Goal: Ask a question

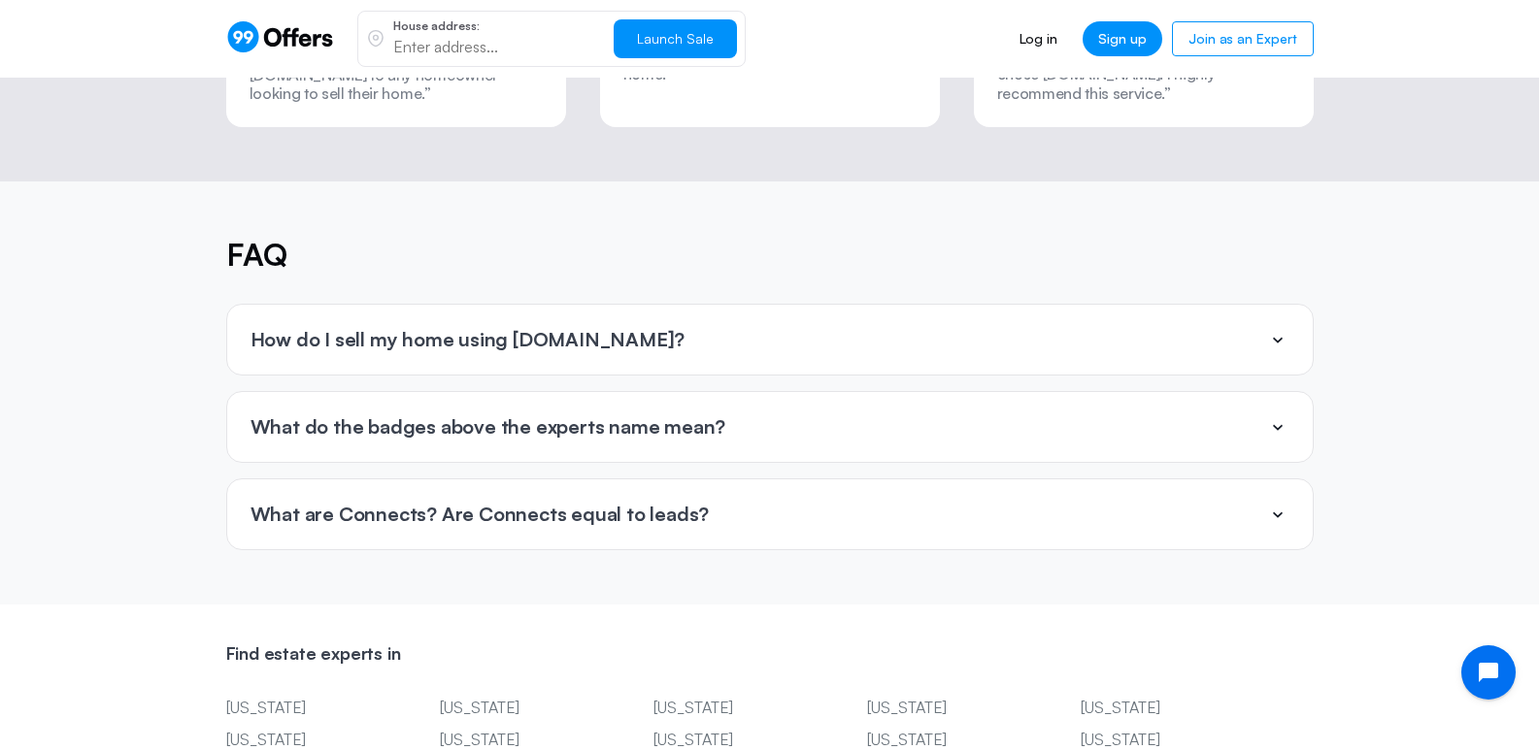
scroll to position [4340, 0]
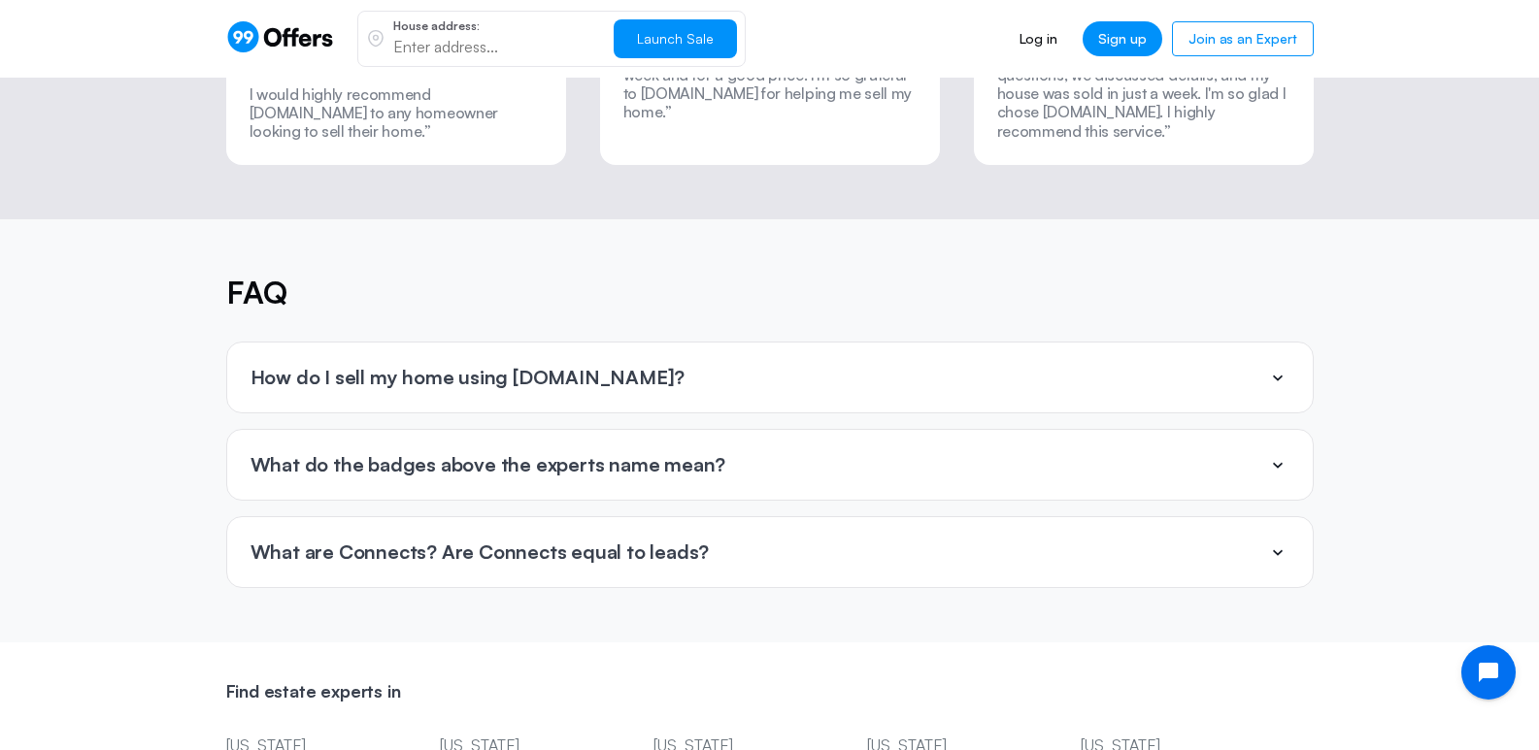
click at [1279, 376] on icon at bounding box center [1278, 379] width 10 height 6
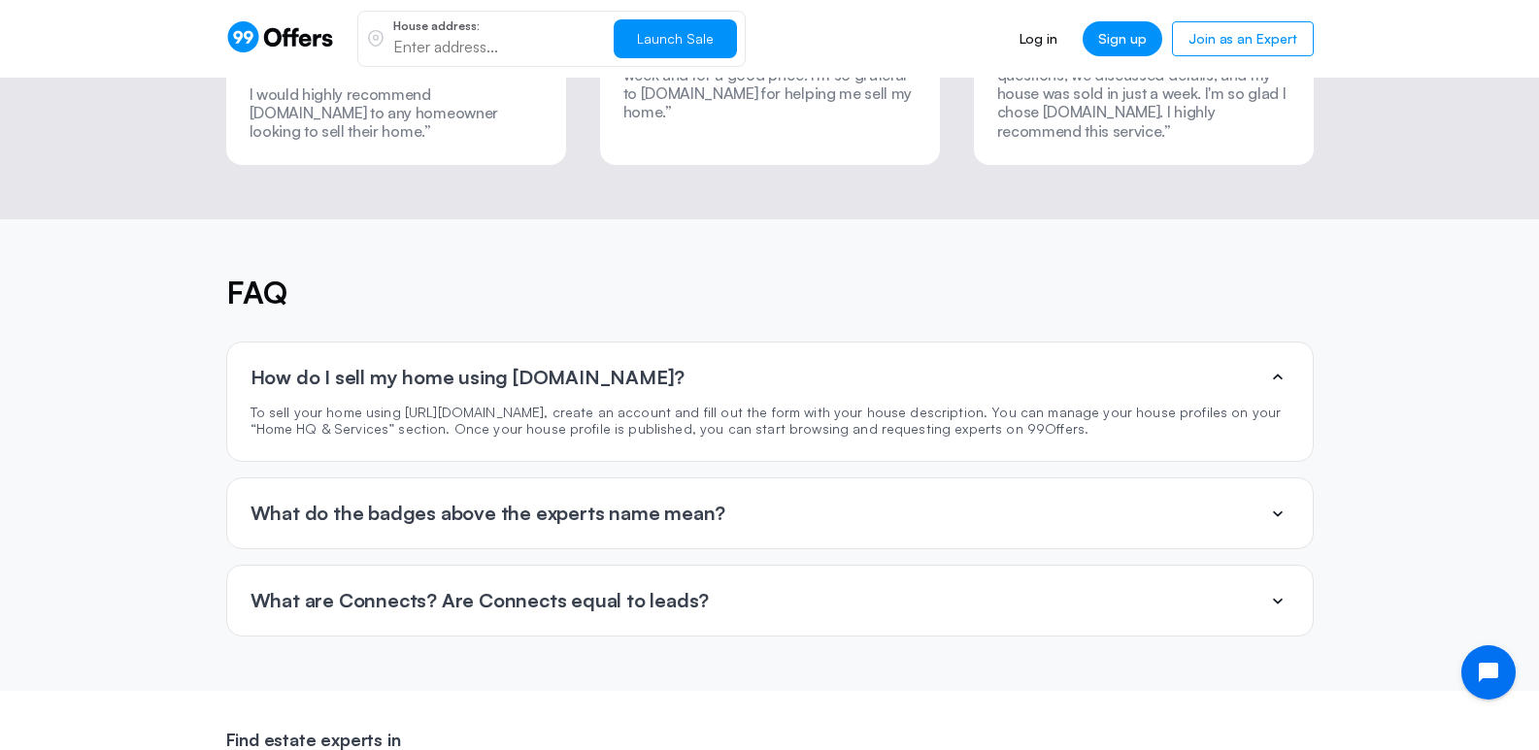
click at [1278, 589] on icon at bounding box center [1277, 600] width 23 height 23
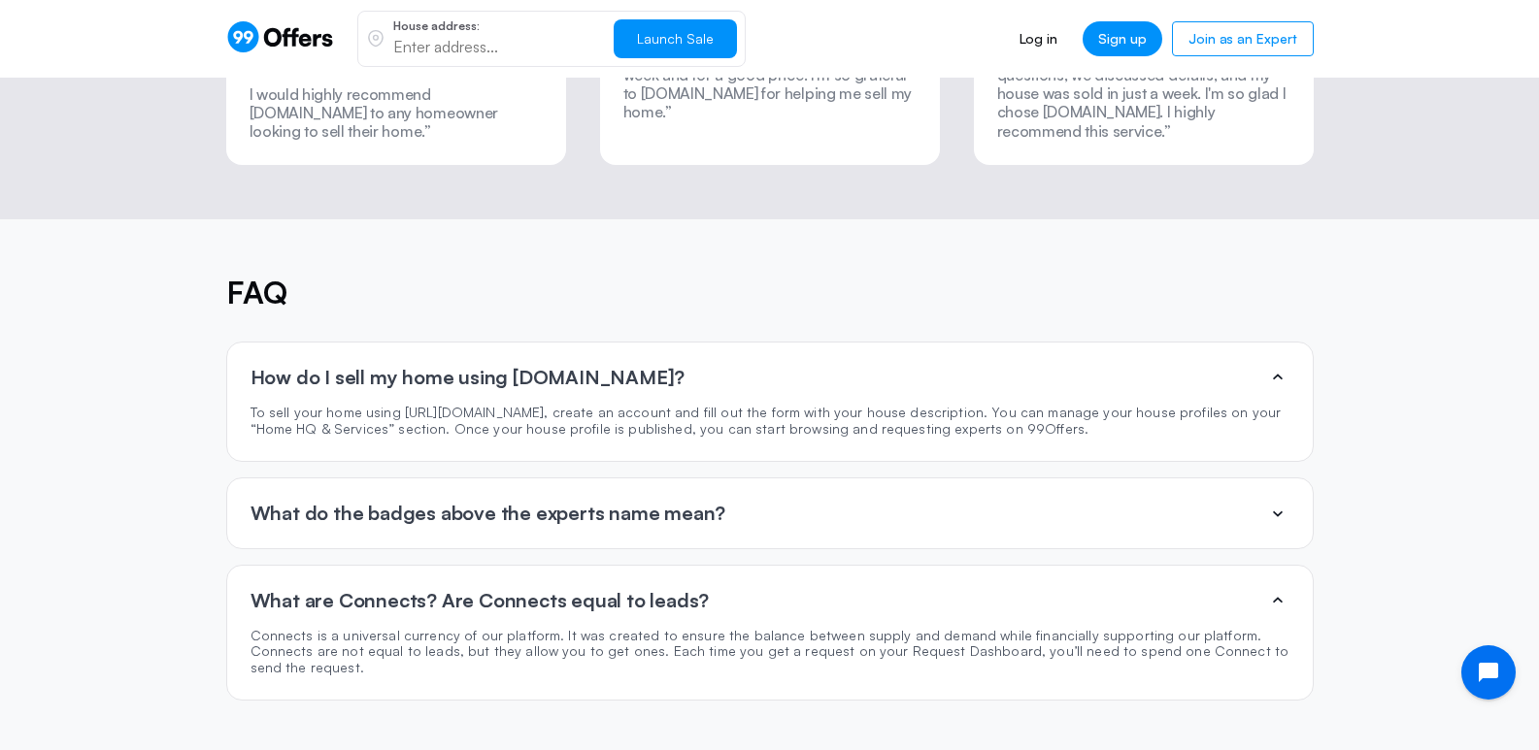
click at [1281, 502] on icon at bounding box center [1277, 513] width 23 height 23
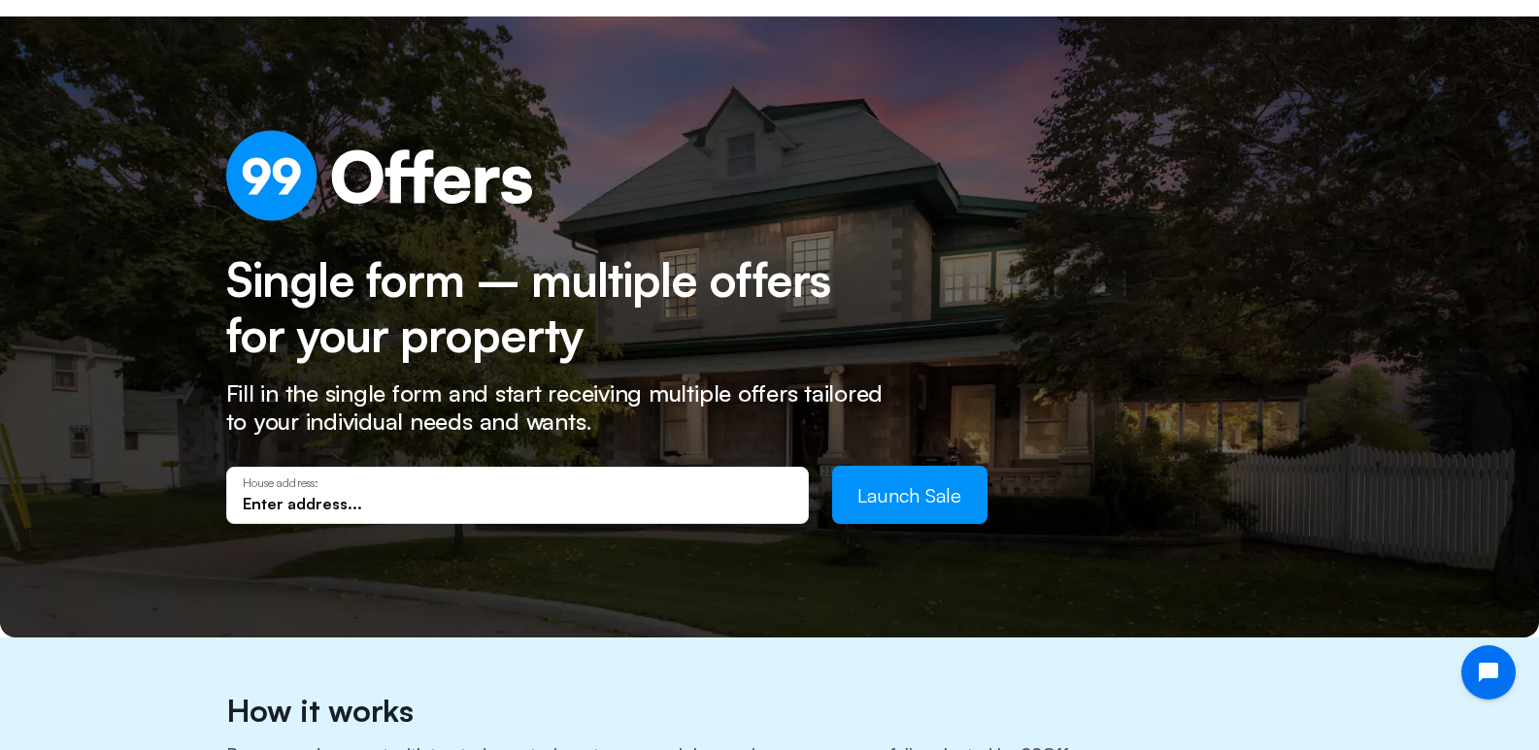
scroll to position [0, 0]
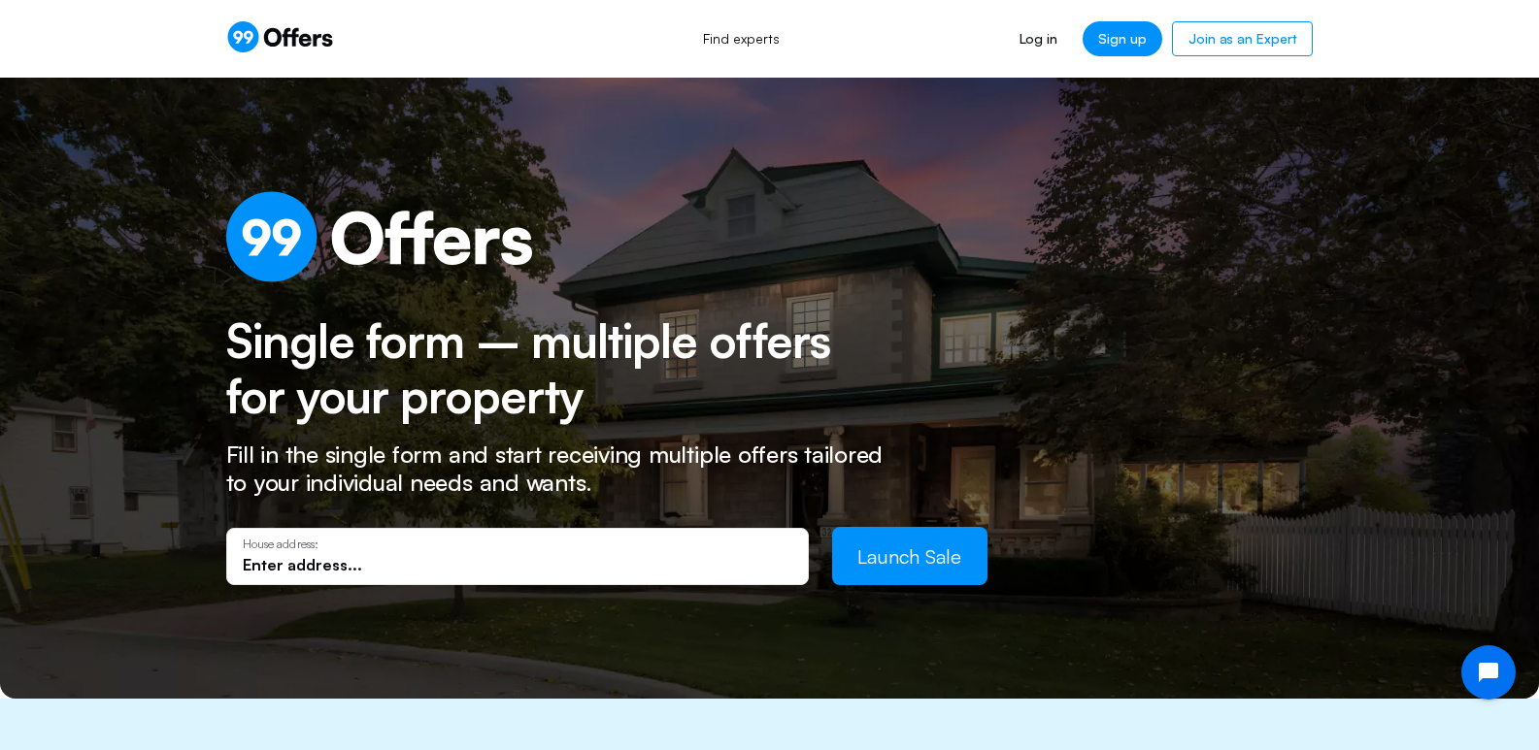
click at [891, 560] on span "Launch Sale" at bounding box center [909, 557] width 104 height 24
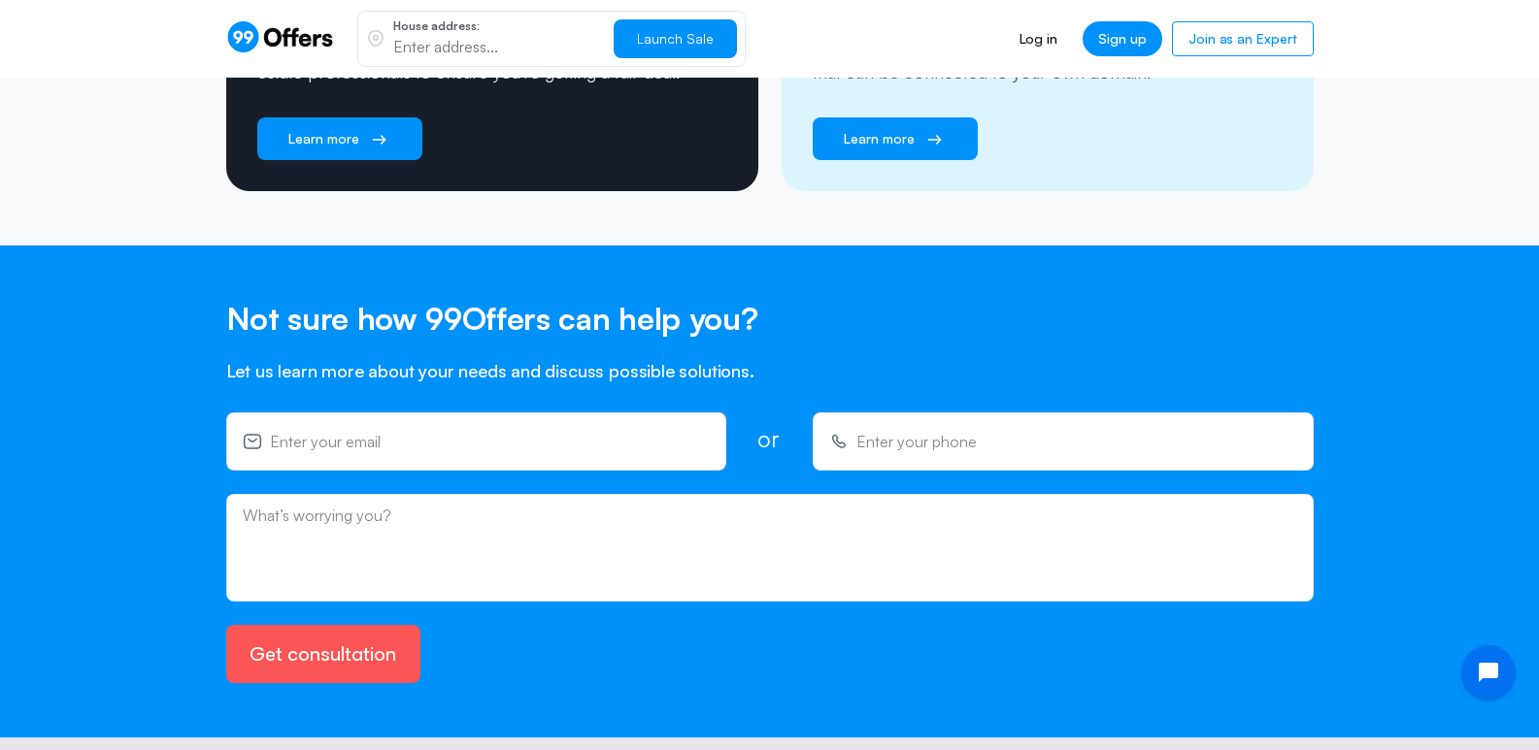
scroll to position [3341, 0]
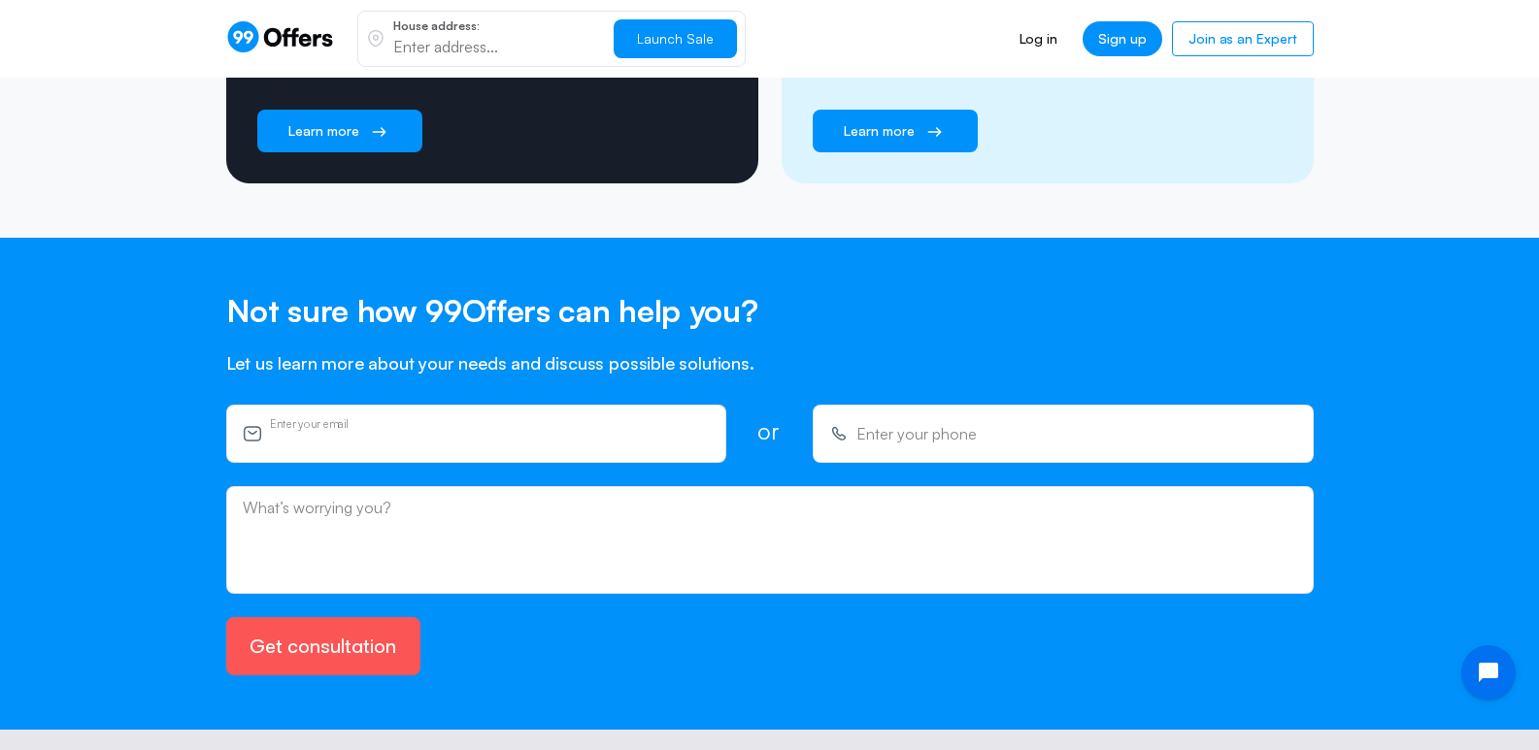
click at [273, 430] on input "email" at bounding box center [490, 440] width 440 height 21
type input "donna.campbell226@gmail.com"
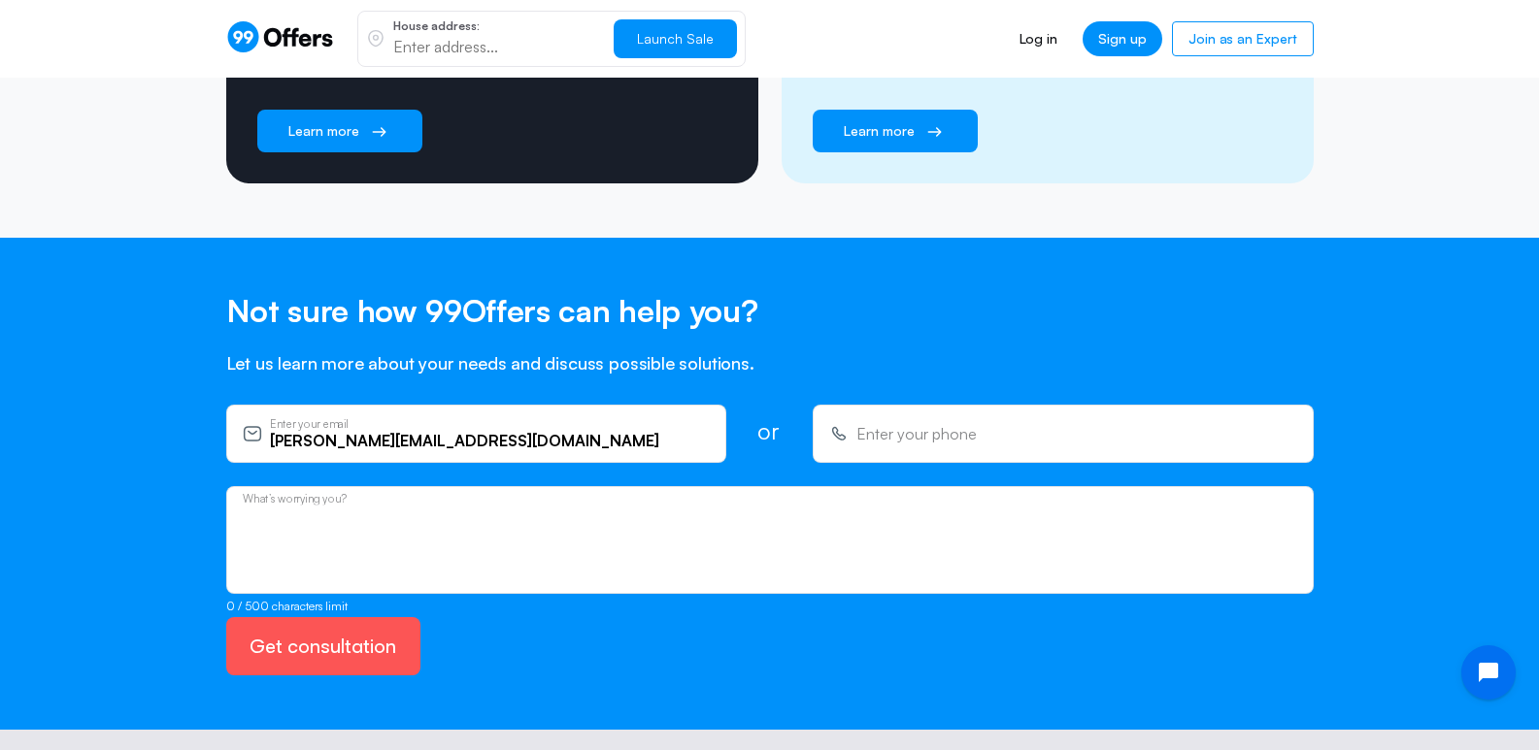
click at [275, 506] on textarea at bounding box center [770, 545] width 1054 height 78
click at [457, 506] on textarea "where are you location at and you have a phone number or email I can talk to?" at bounding box center [770, 545] width 1054 height 78
click at [733, 506] on textarea "where are you location at and do you have a phone number or email I can talk to?" at bounding box center [770, 545] width 1054 height 78
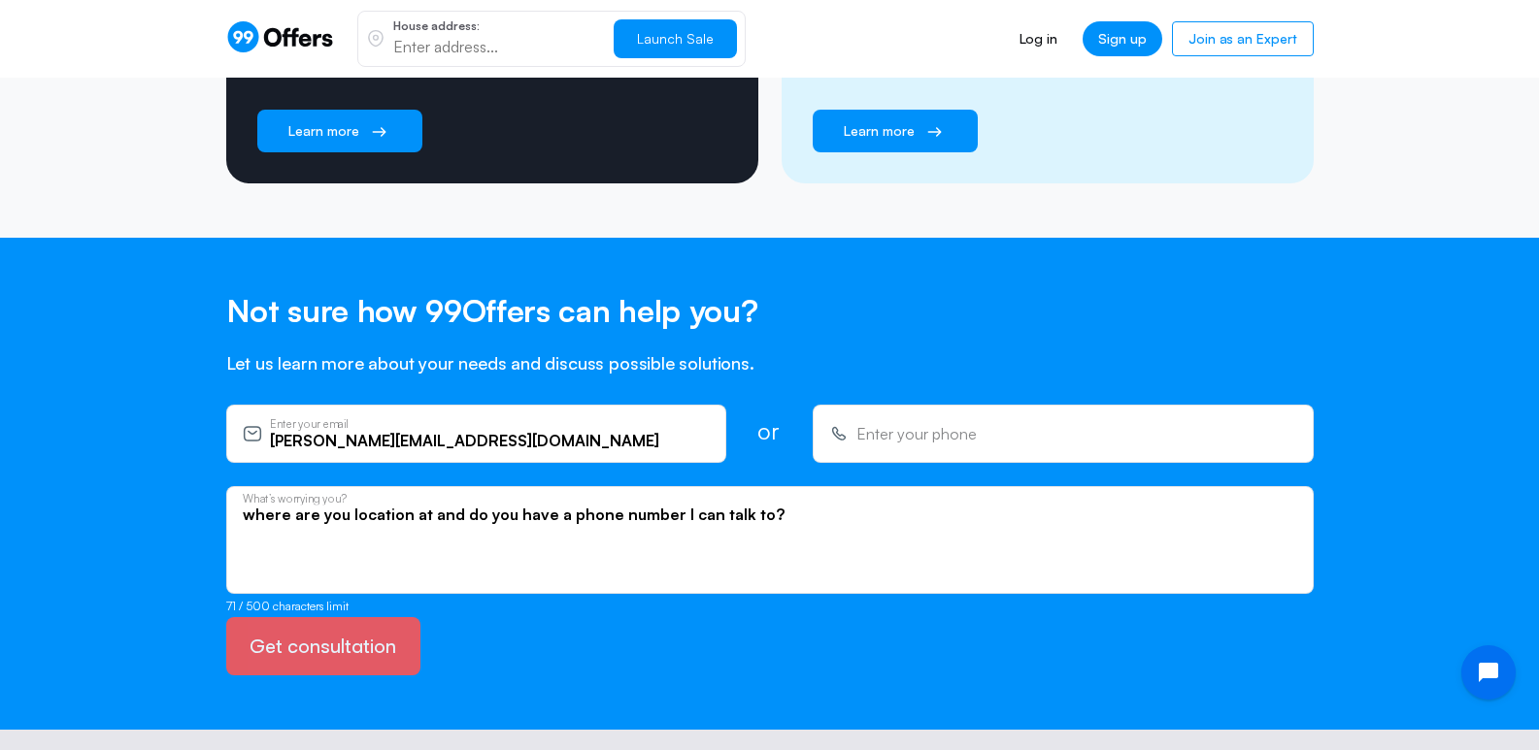
type textarea "where are you location at and do you have a phone number I can talk to?"
click at [353, 617] on button "Get consultation" at bounding box center [323, 646] width 194 height 58
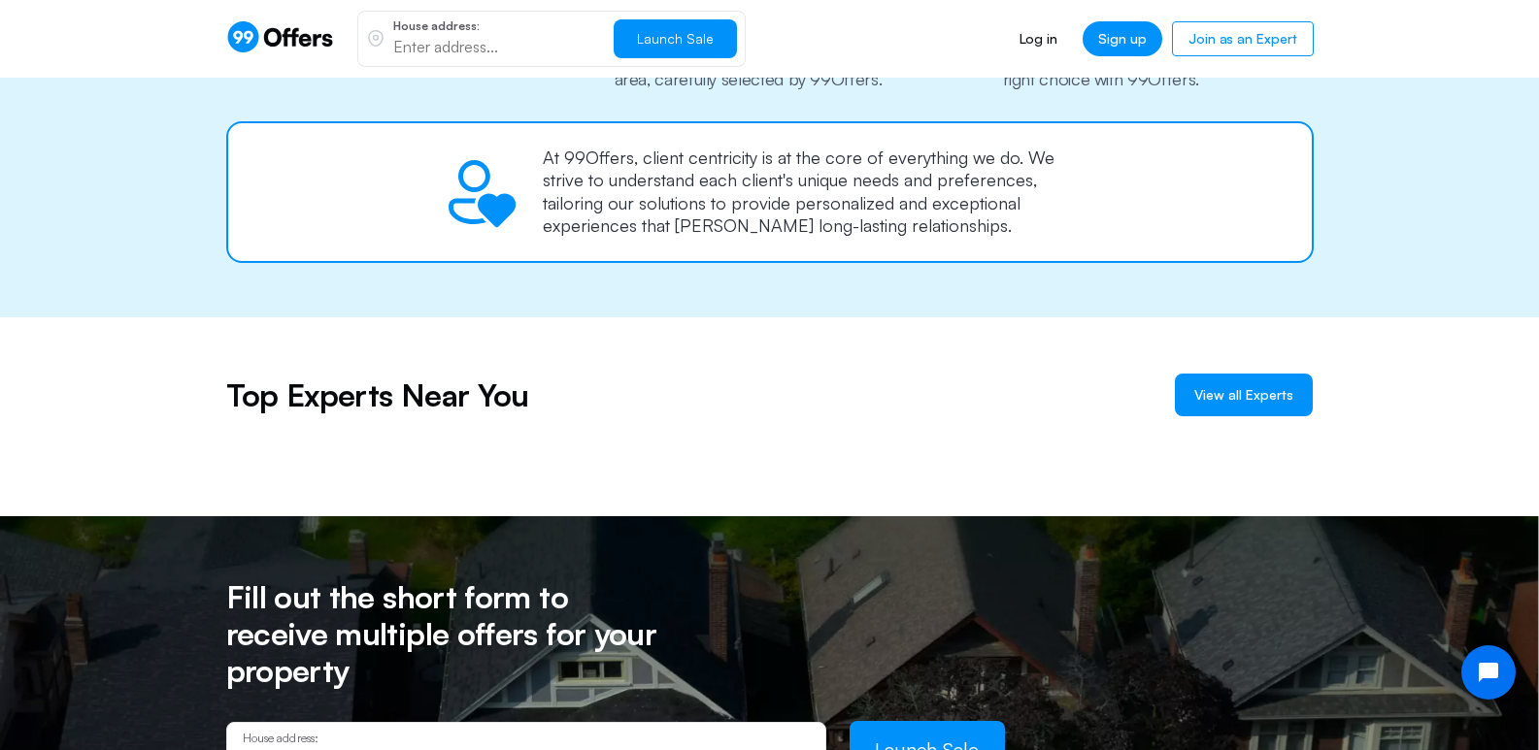
scroll to position [1096, 0]
